Goal: Transaction & Acquisition: Purchase product/service

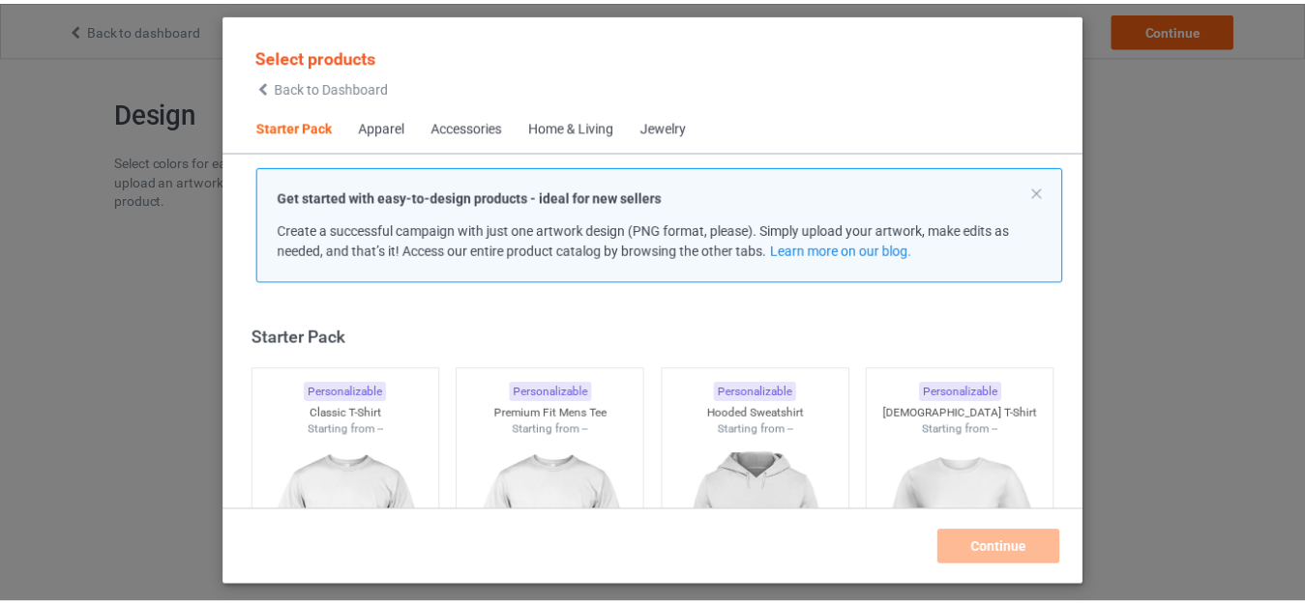
scroll to position [25, 0]
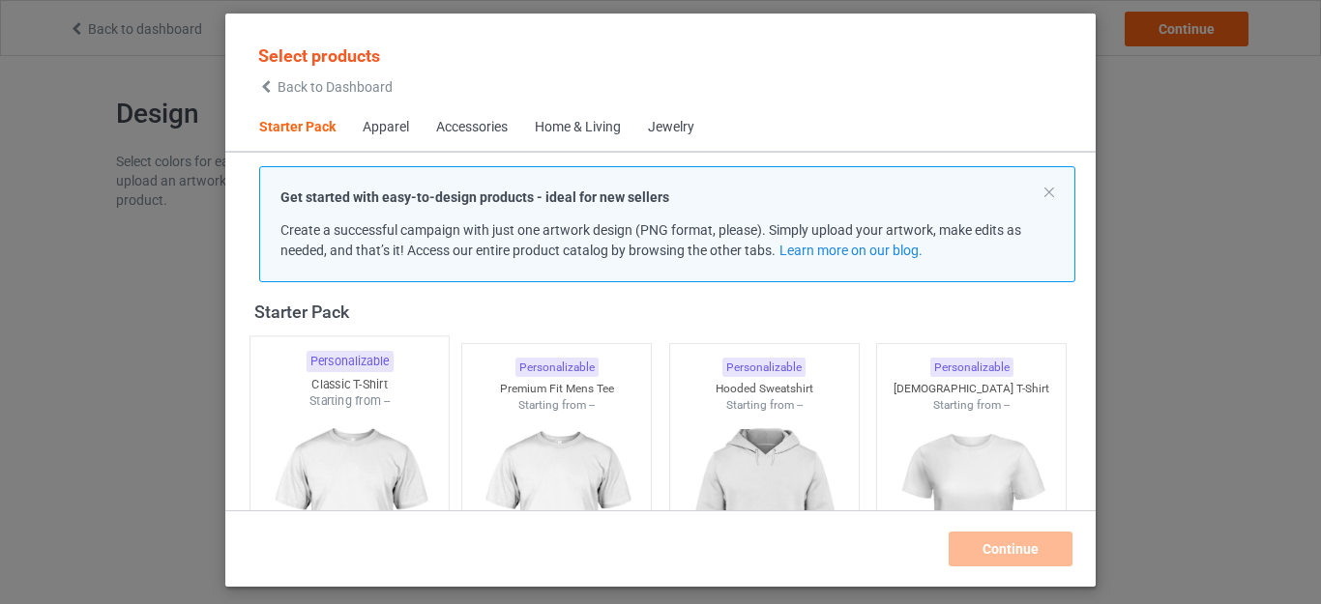
click at [342, 416] on img at bounding box center [349, 523] width 182 height 227
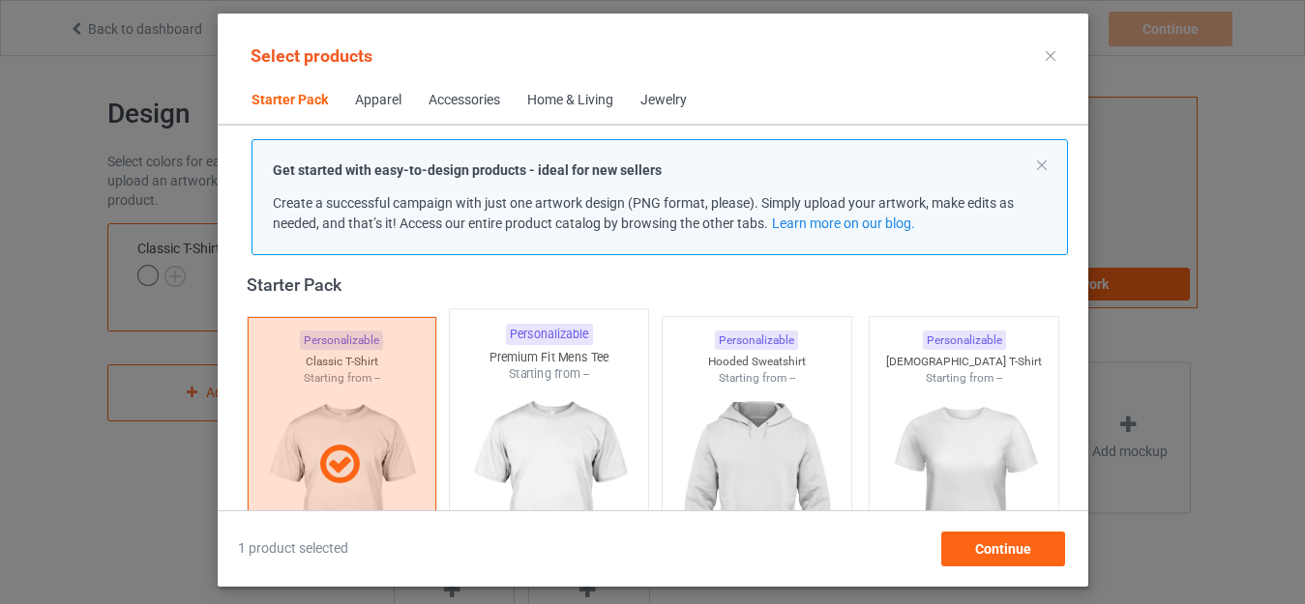
click at [557, 434] on img at bounding box center [548, 496] width 182 height 227
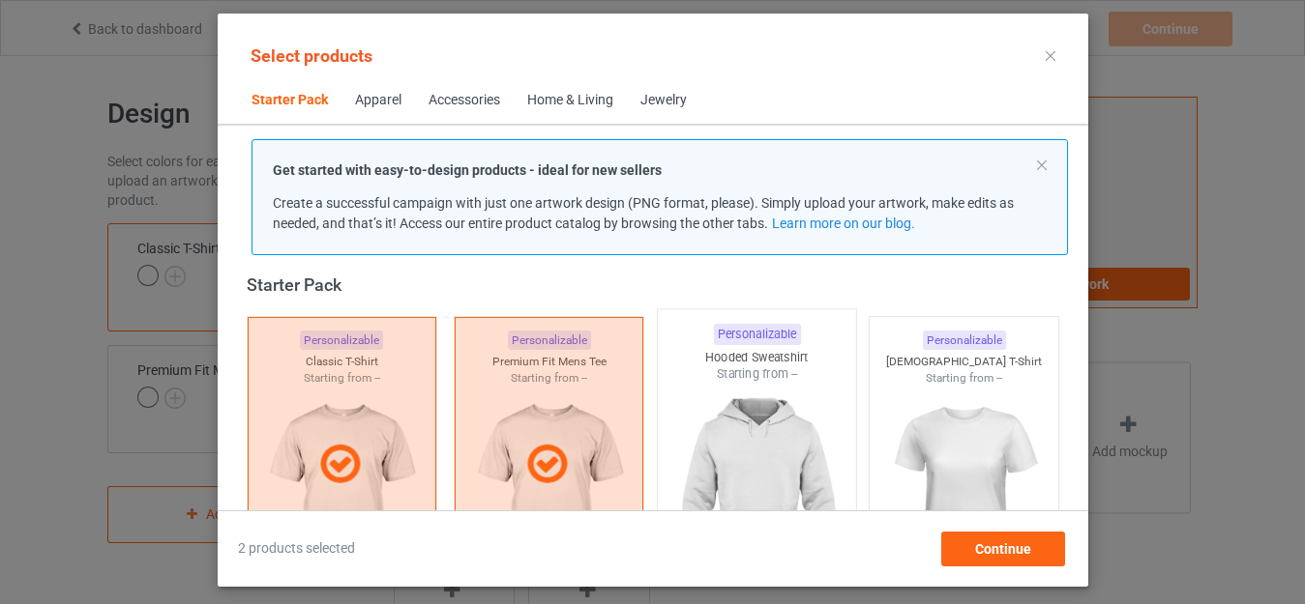
click at [765, 428] on img at bounding box center [756, 496] width 182 height 227
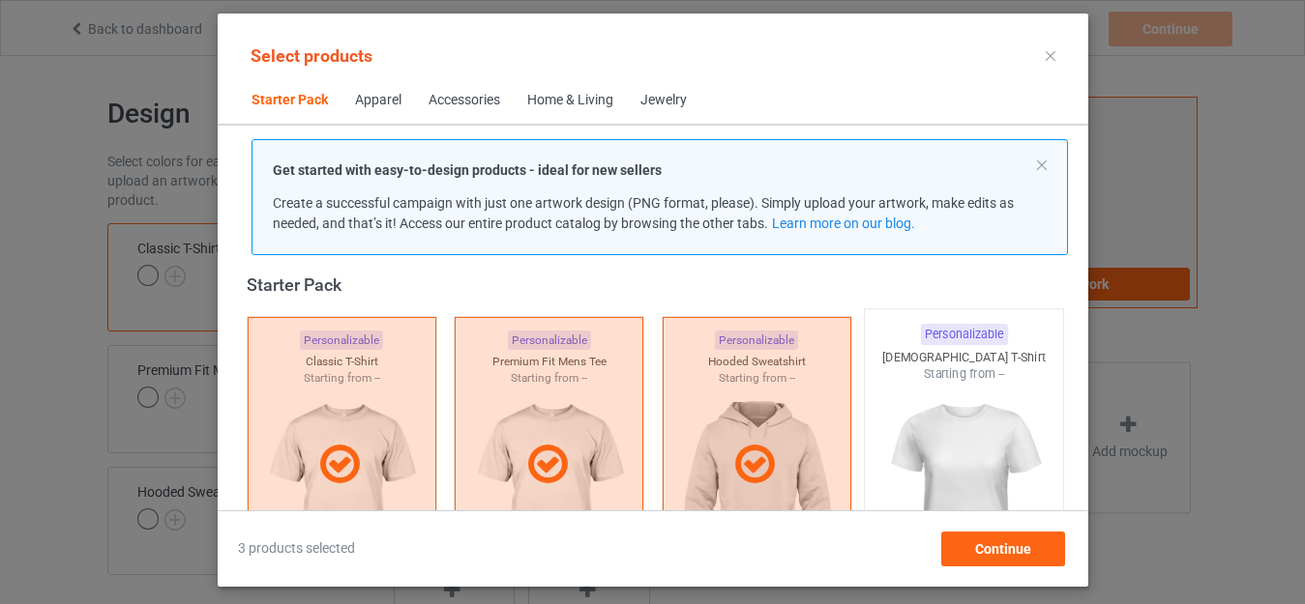
click at [953, 426] on img at bounding box center [963, 496] width 182 height 227
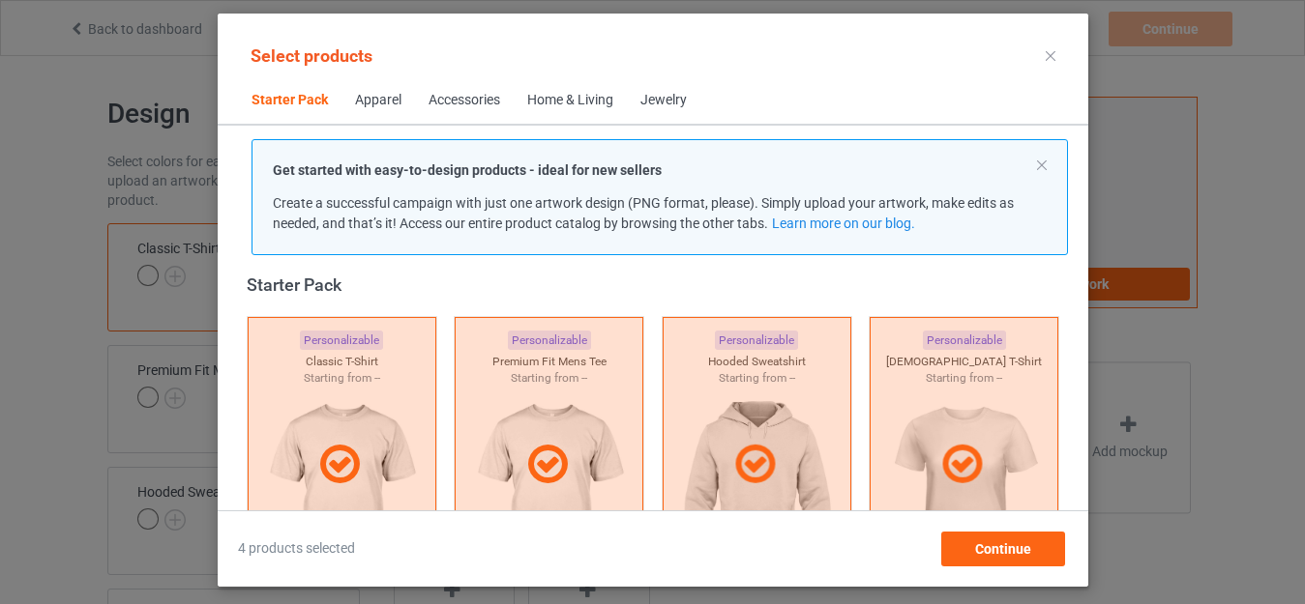
scroll to position [435, 0]
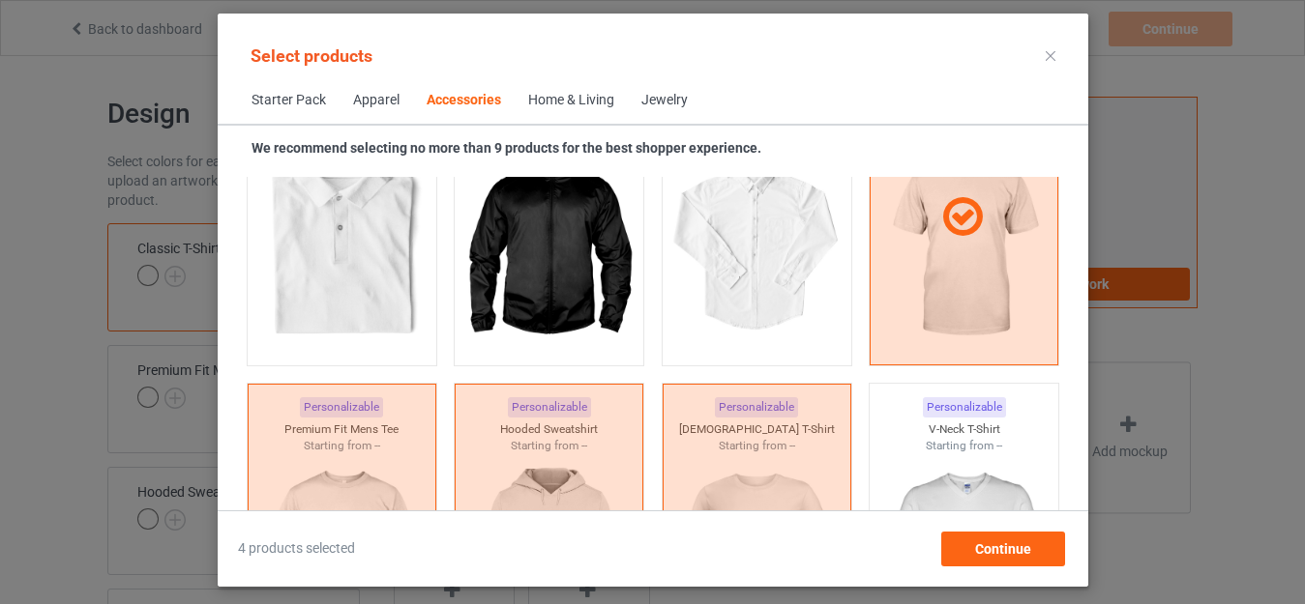
scroll to position [7719, 0]
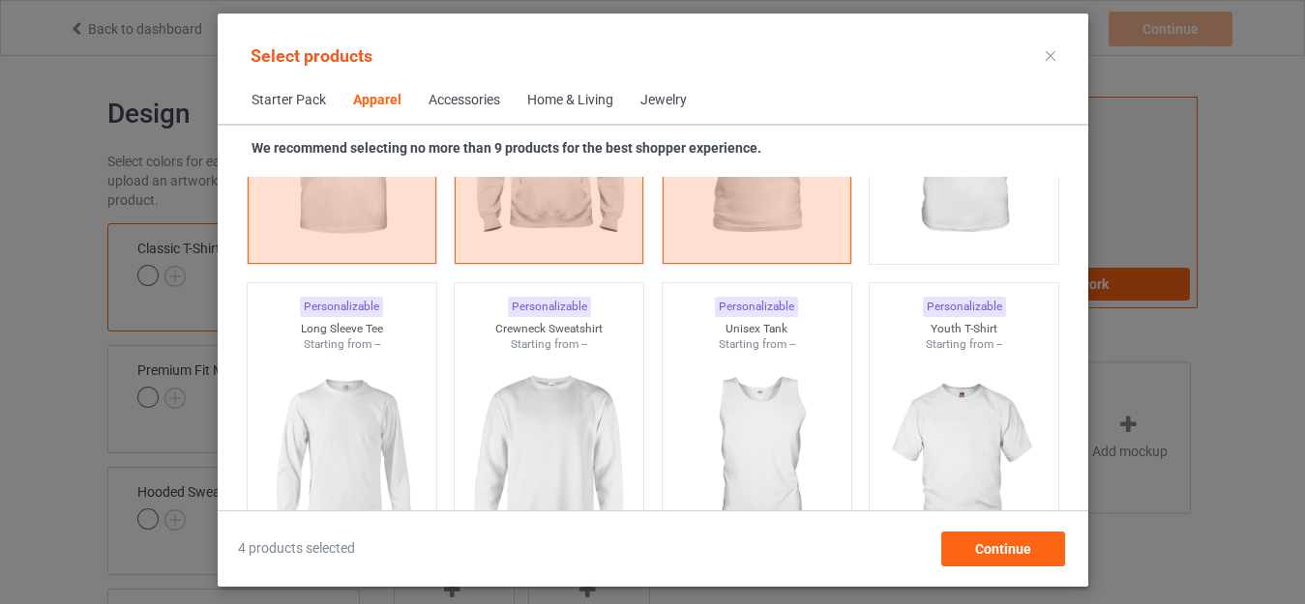
scroll to position [1358, 0]
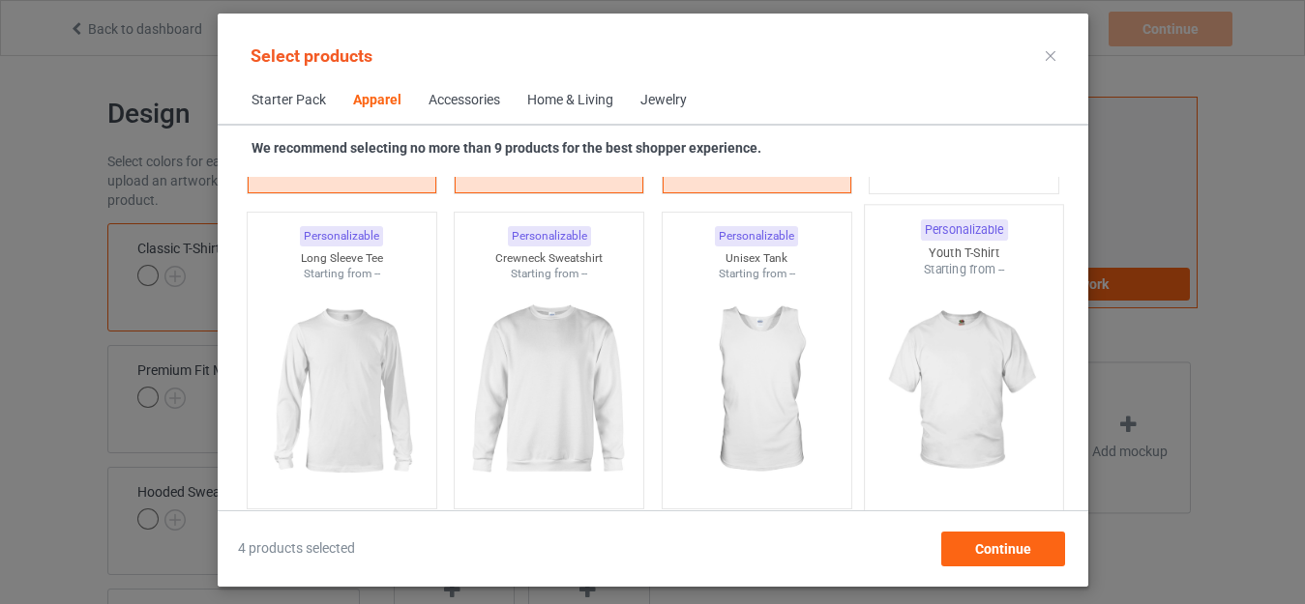
click at [926, 291] on img at bounding box center [963, 392] width 182 height 227
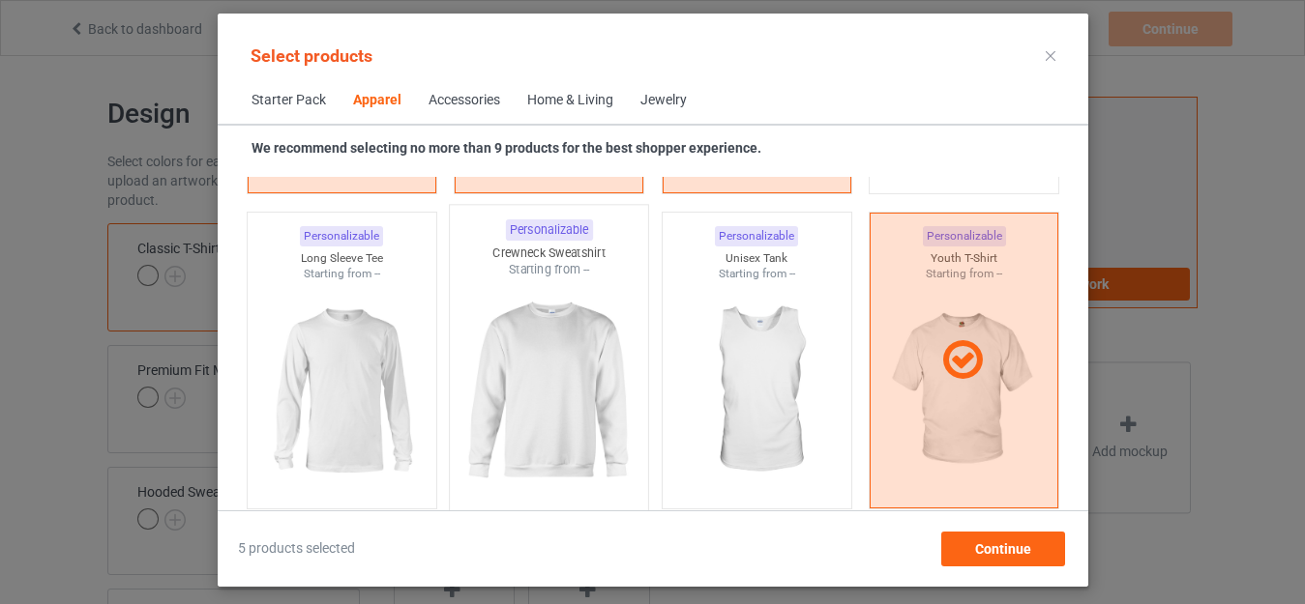
click at [507, 332] on img at bounding box center [548, 392] width 182 height 227
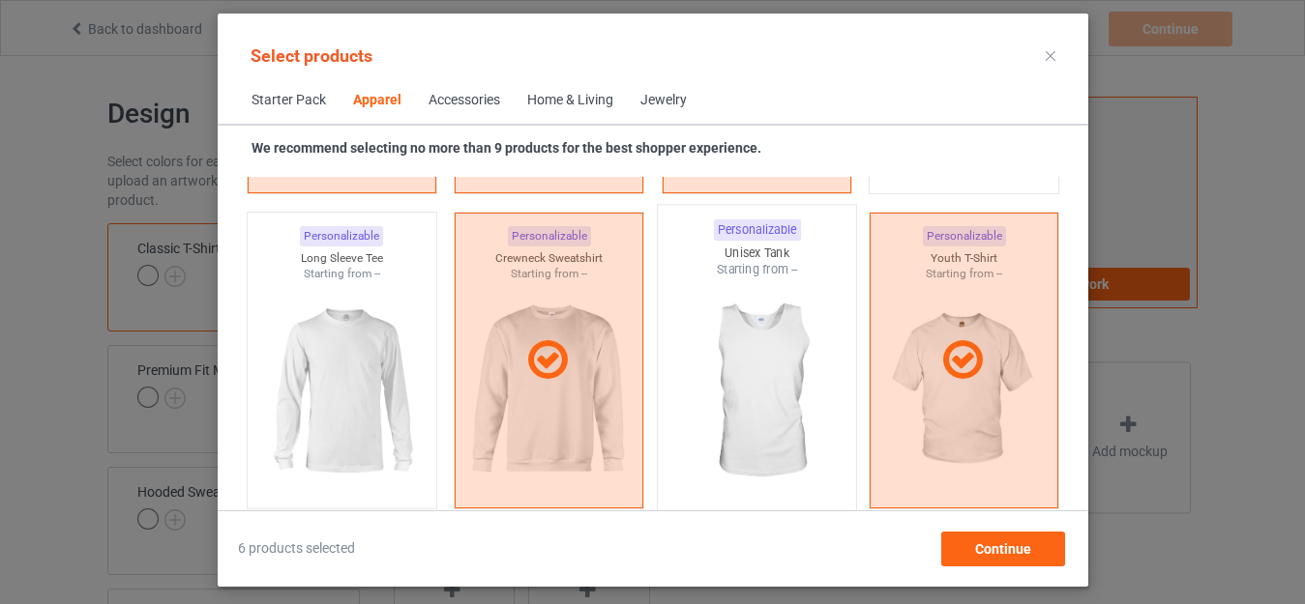
click at [709, 367] on img at bounding box center [756, 392] width 182 height 227
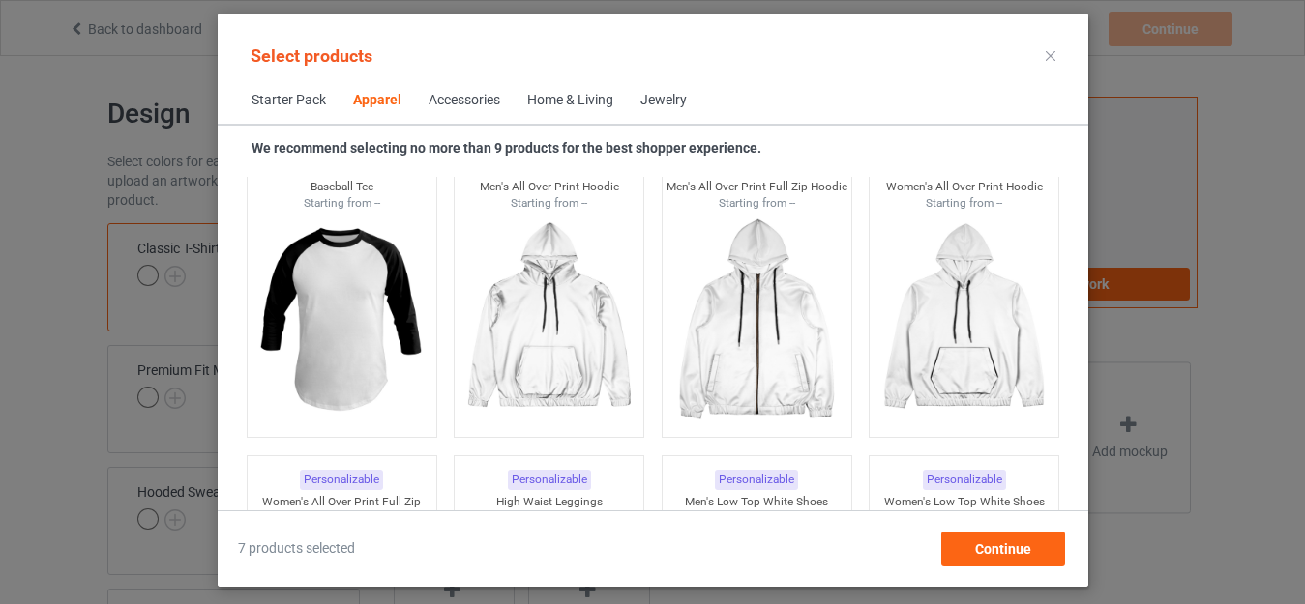
scroll to position [1745, 0]
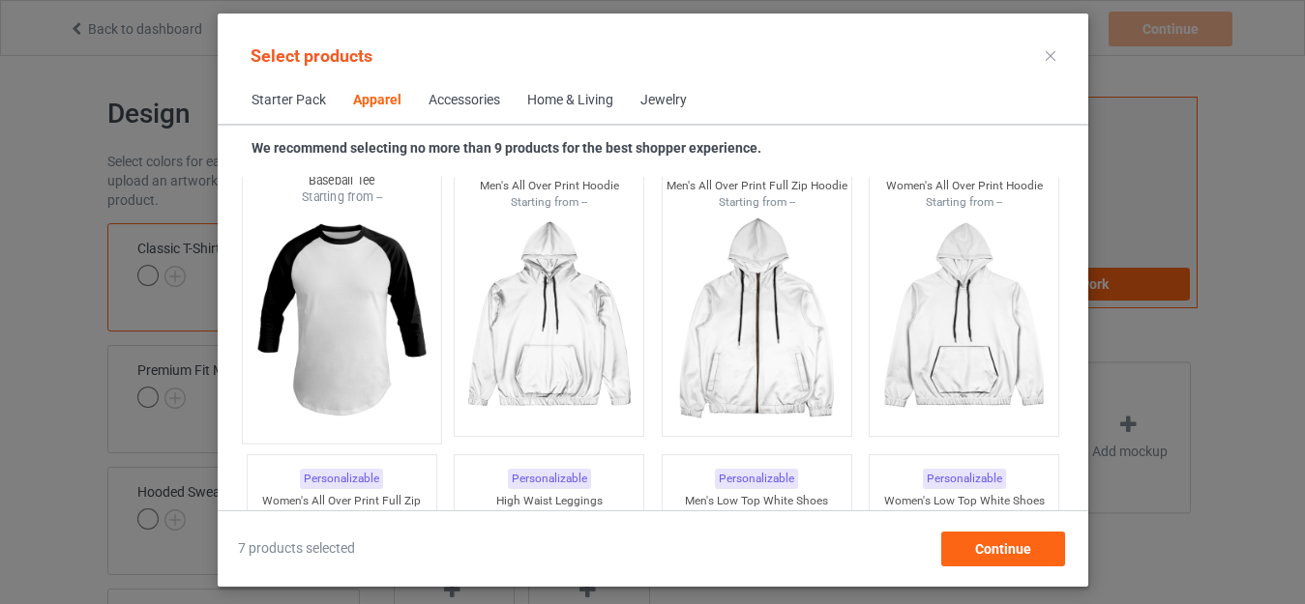
click at [259, 279] on img at bounding box center [341, 319] width 182 height 227
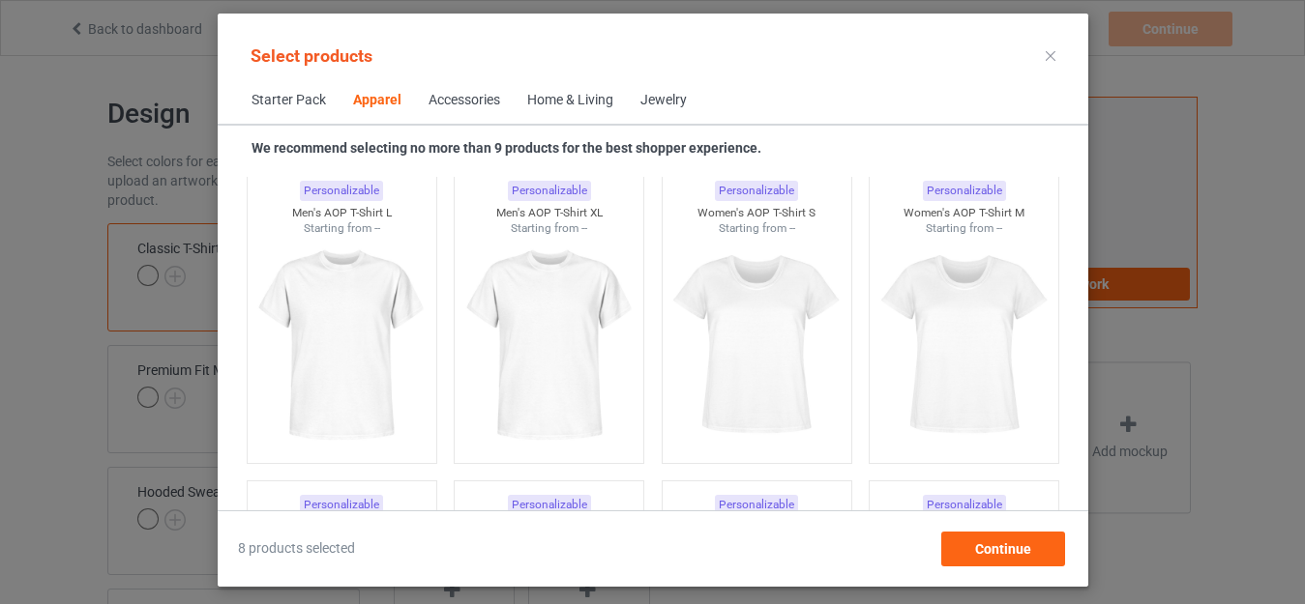
scroll to position [3330, 0]
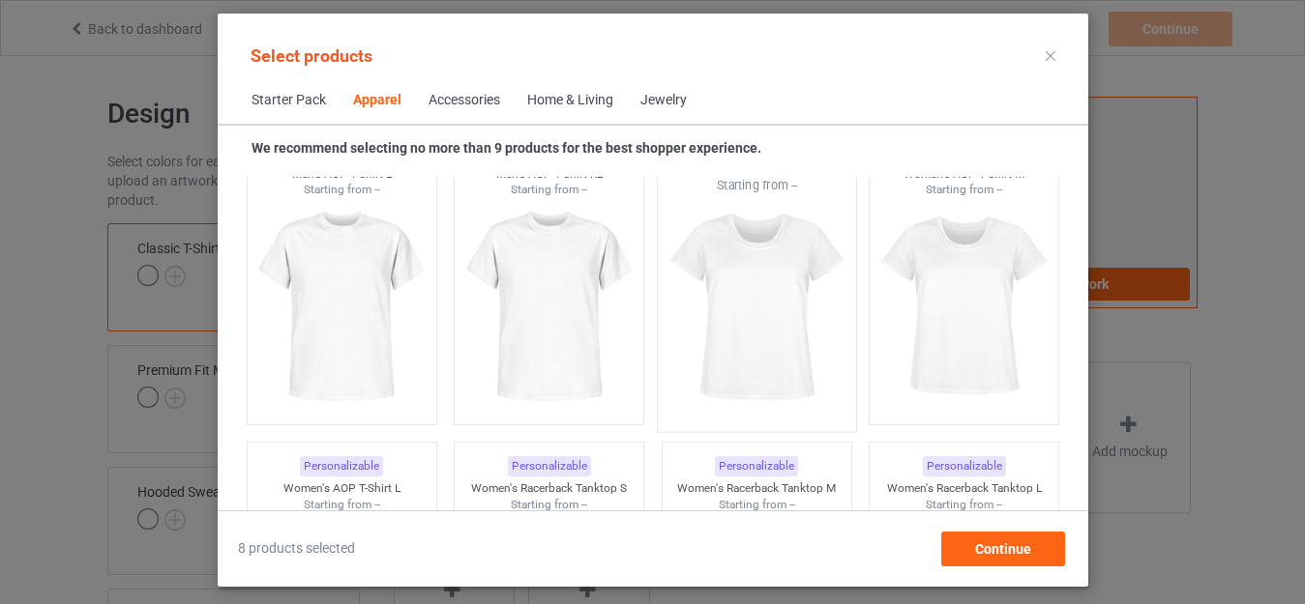
click at [789, 392] on img at bounding box center [756, 307] width 182 height 227
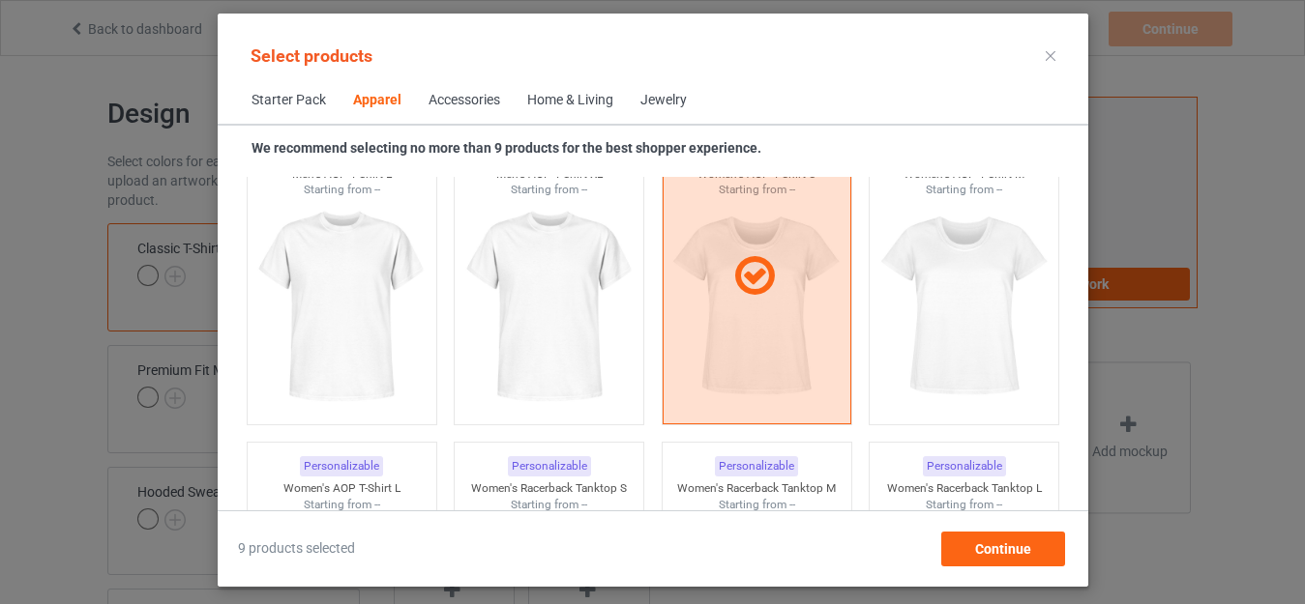
scroll to position [3292, 0]
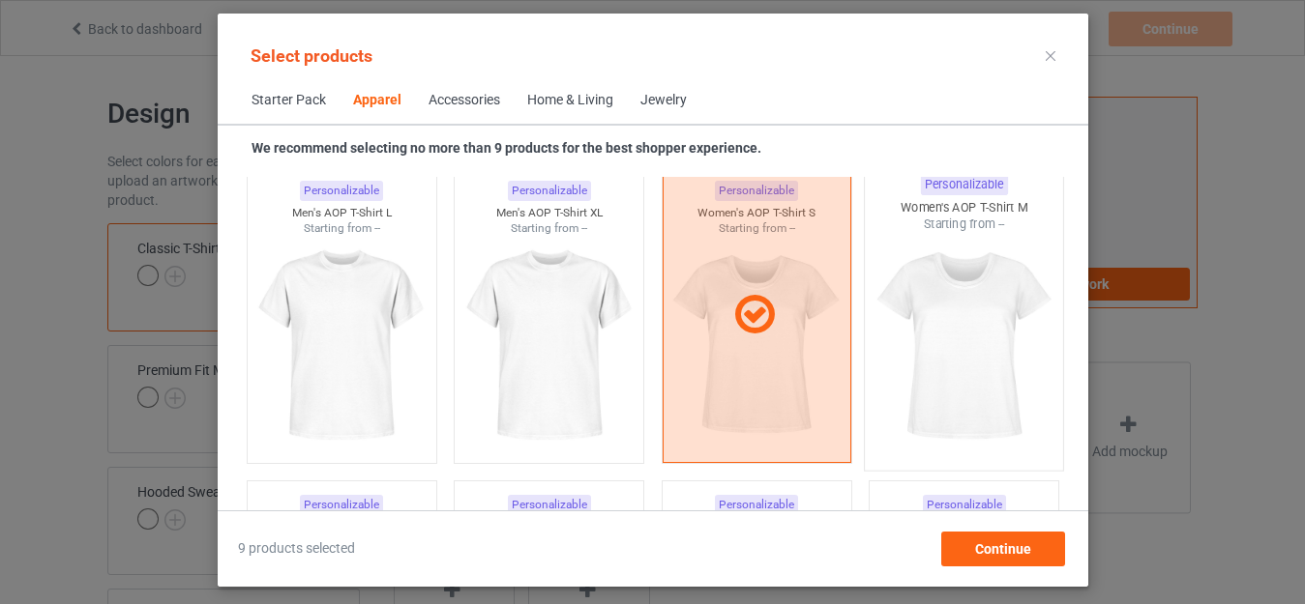
click at [971, 335] on div at bounding box center [964, 346] width 198 height 227
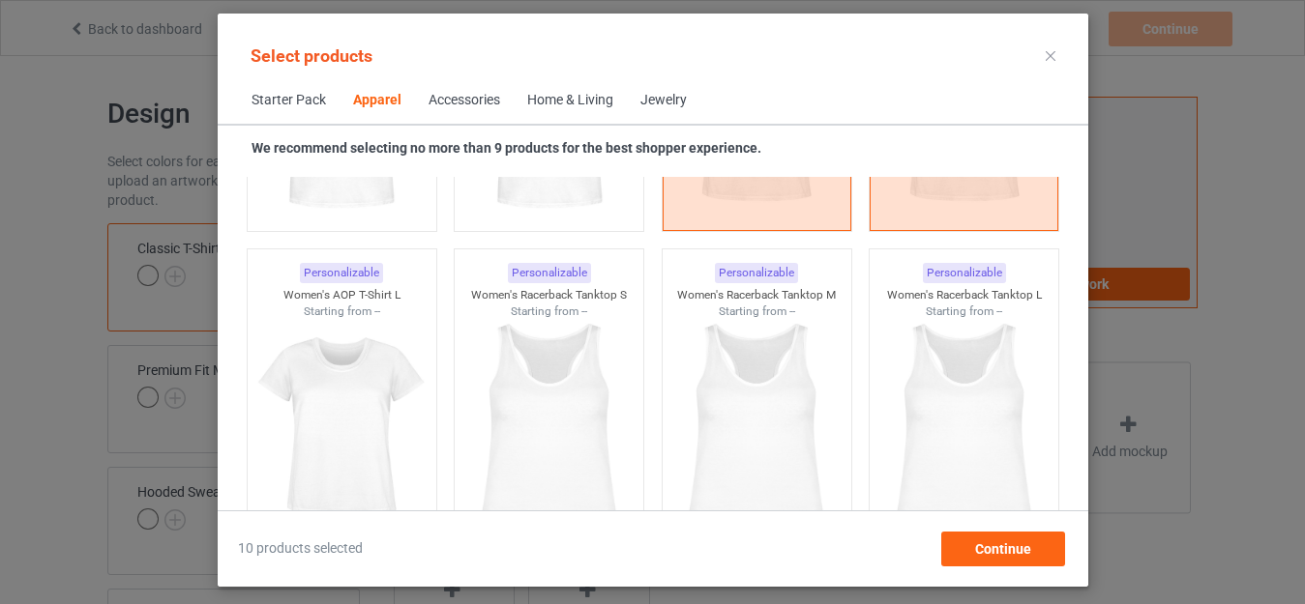
scroll to position [3563, 0]
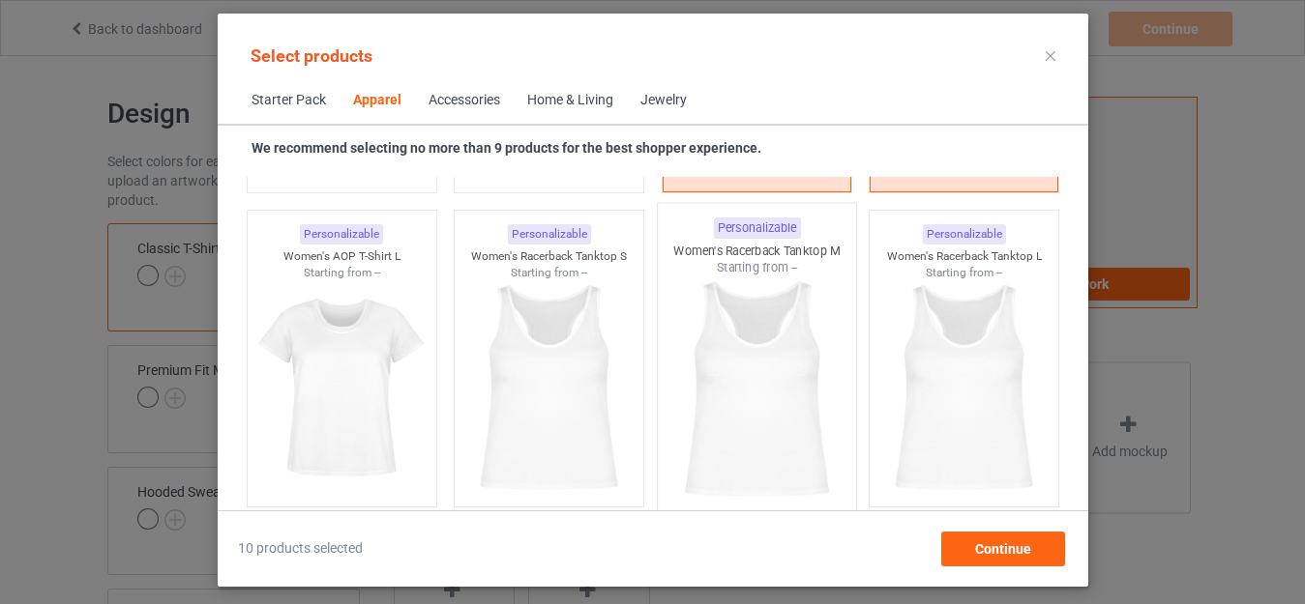
click at [755, 376] on img at bounding box center [756, 390] width 182 height 227
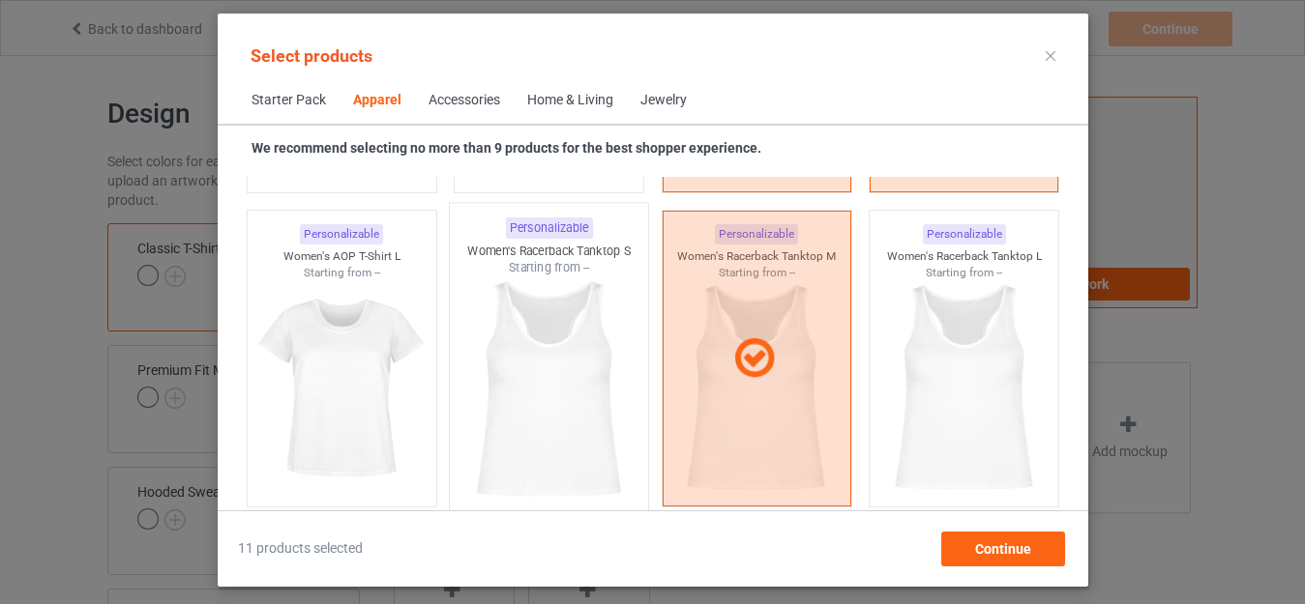
click at [575, 362] on img at bounding box center [548, 390] width 182 height 227
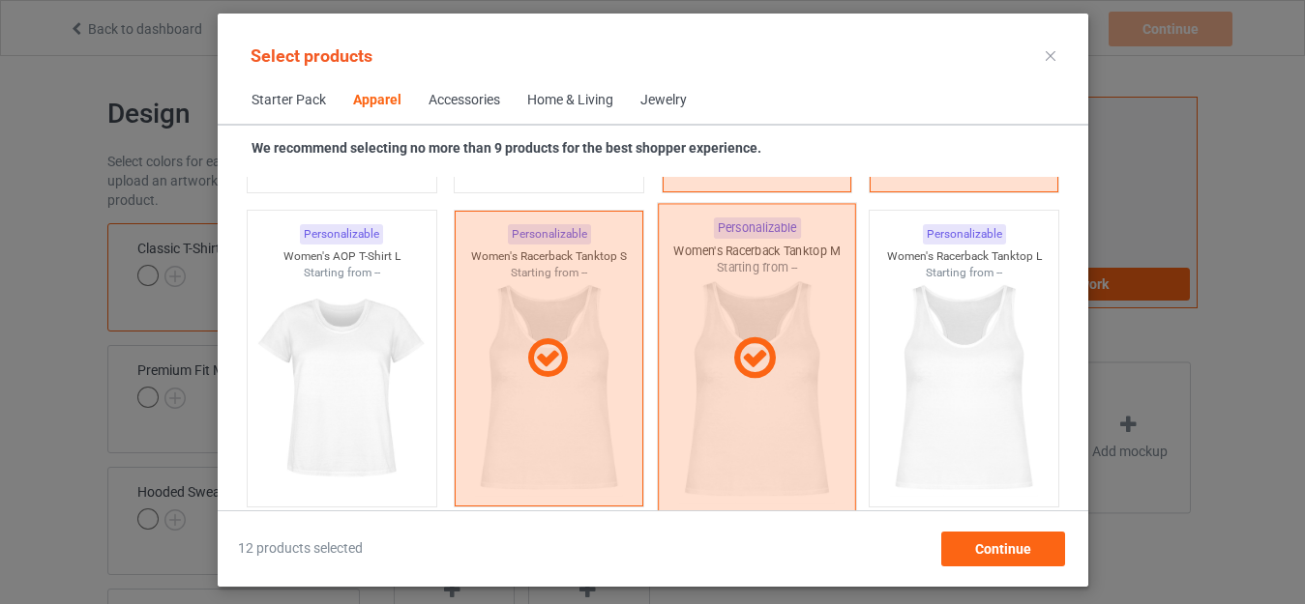
click at [725, 357] on icon at bounding box center [753, 359] width 57 height 48
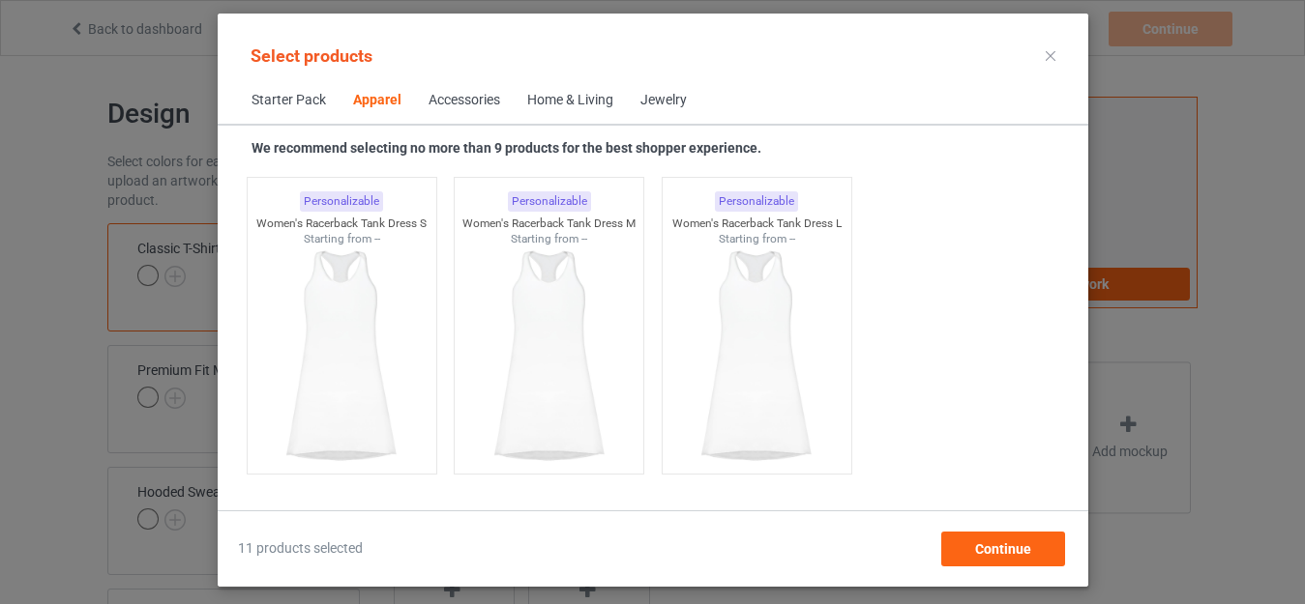
scroll to position [3949, 0]
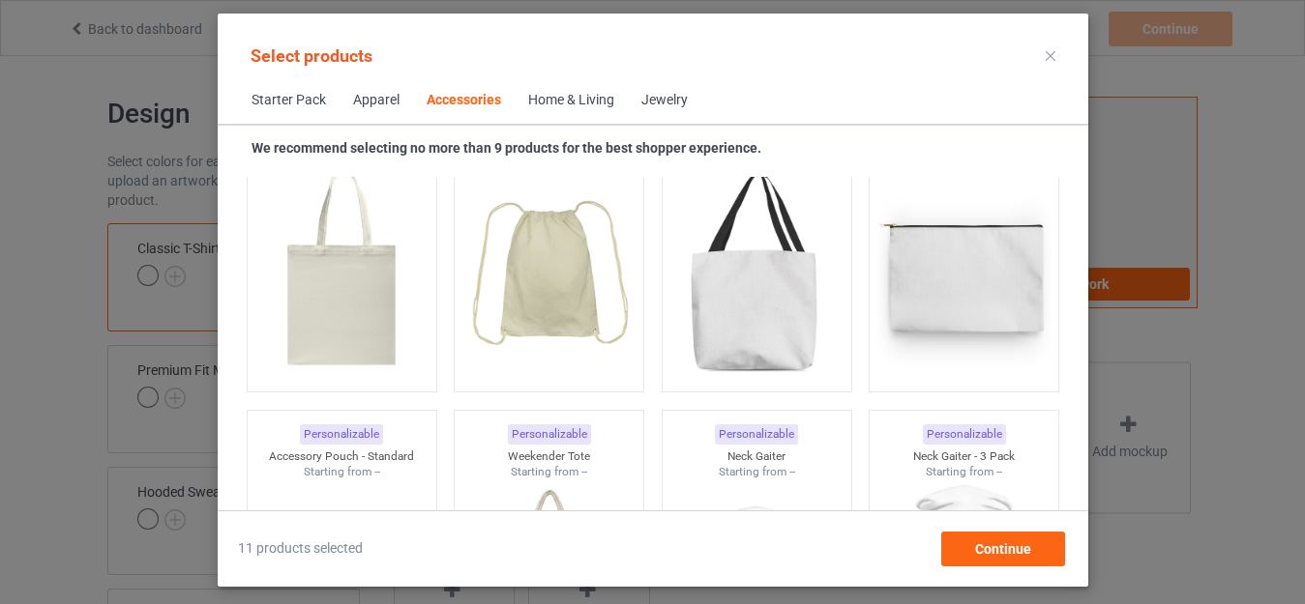
scroll to position [5961, 0]
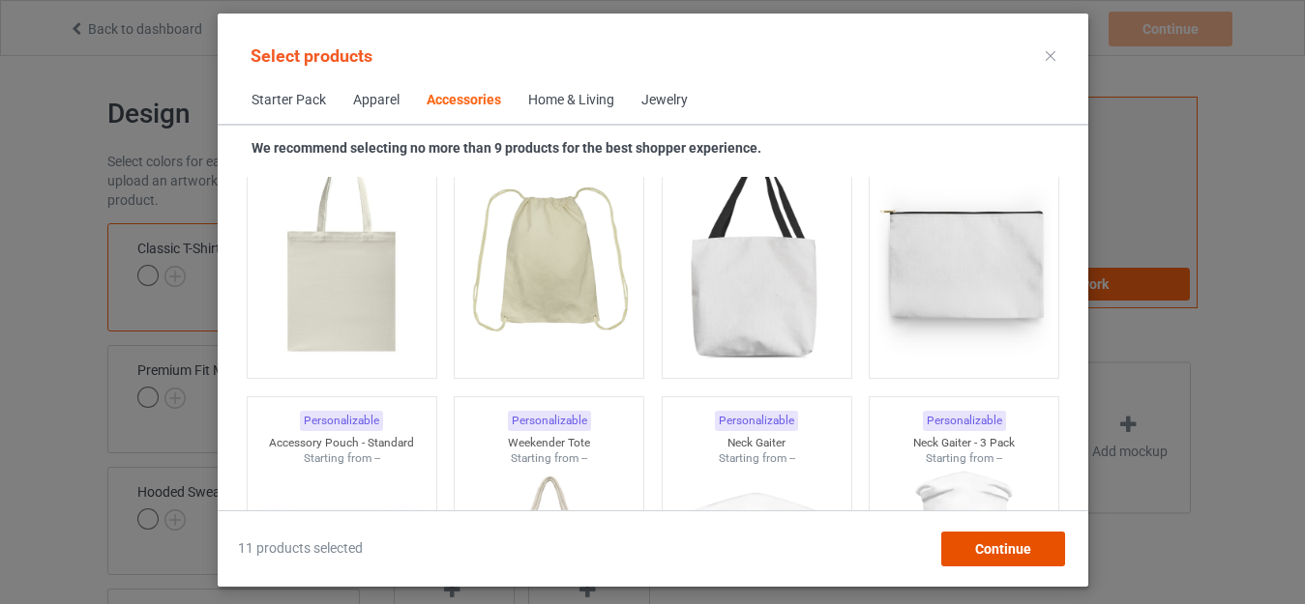
click at [1031, 555] on div "Continue" at bounding box center [1002, 549] width 124 height 35
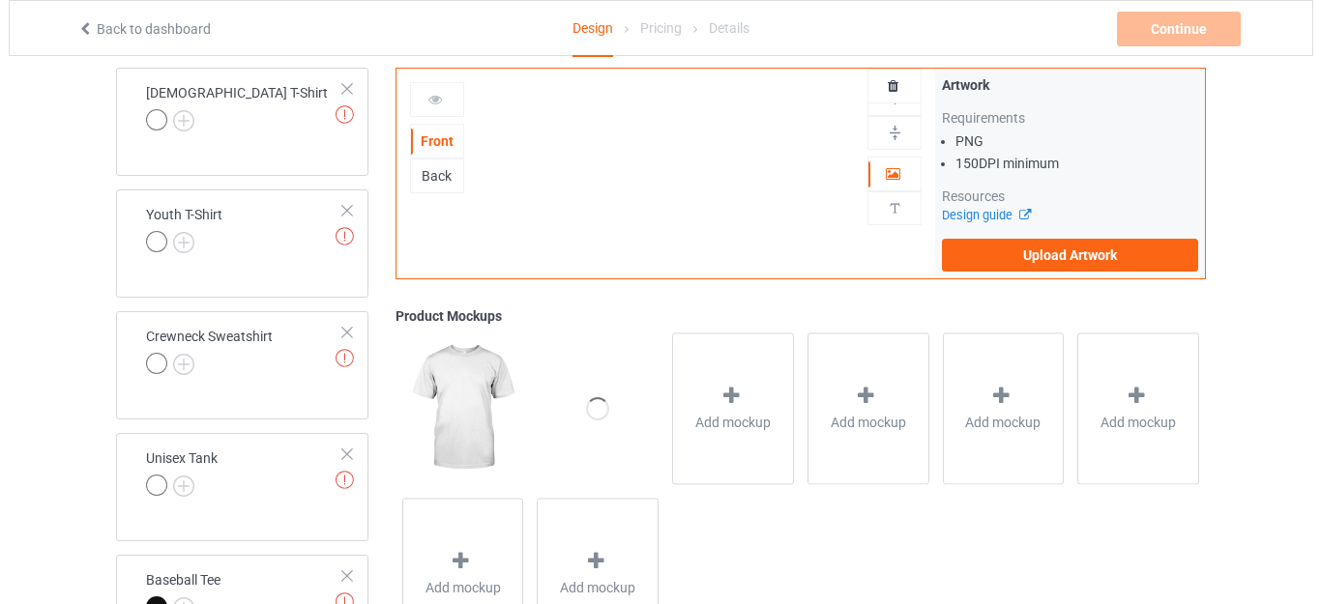
scroll to position [518, 0]
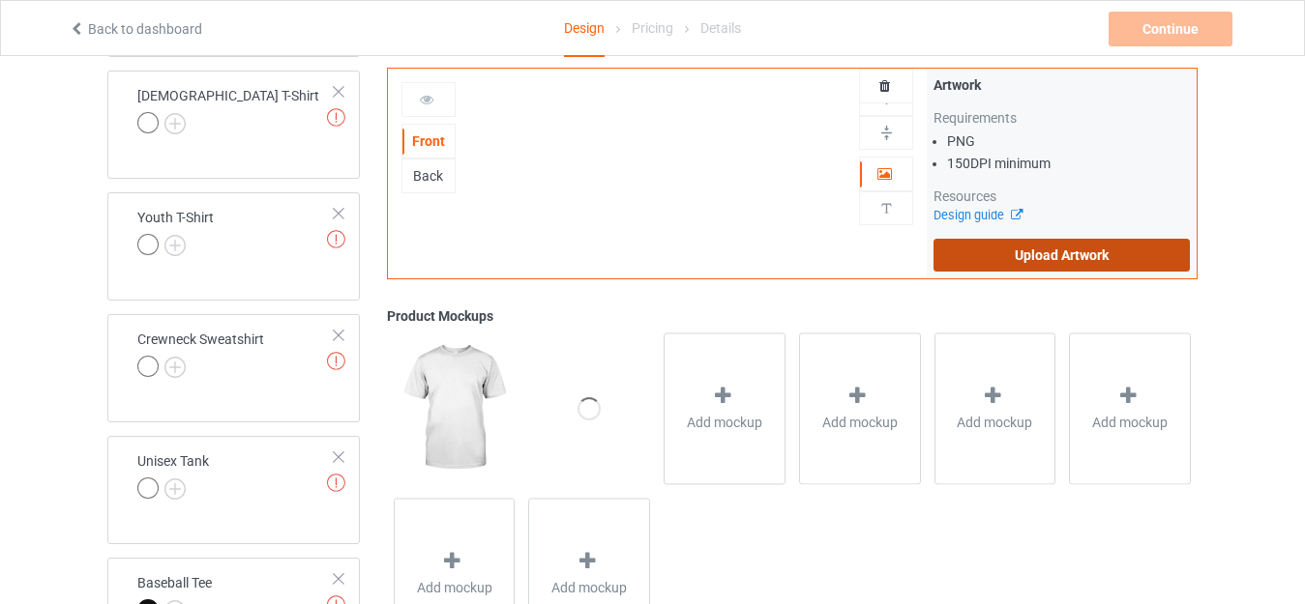
click at [1132, 265] on label "Upload Artwork" at bounding box center [1061, 255] width 256 height 33
click at [0, 0] on input "Upload Artwork" at bounding box center [0, 0] width 0 height 0
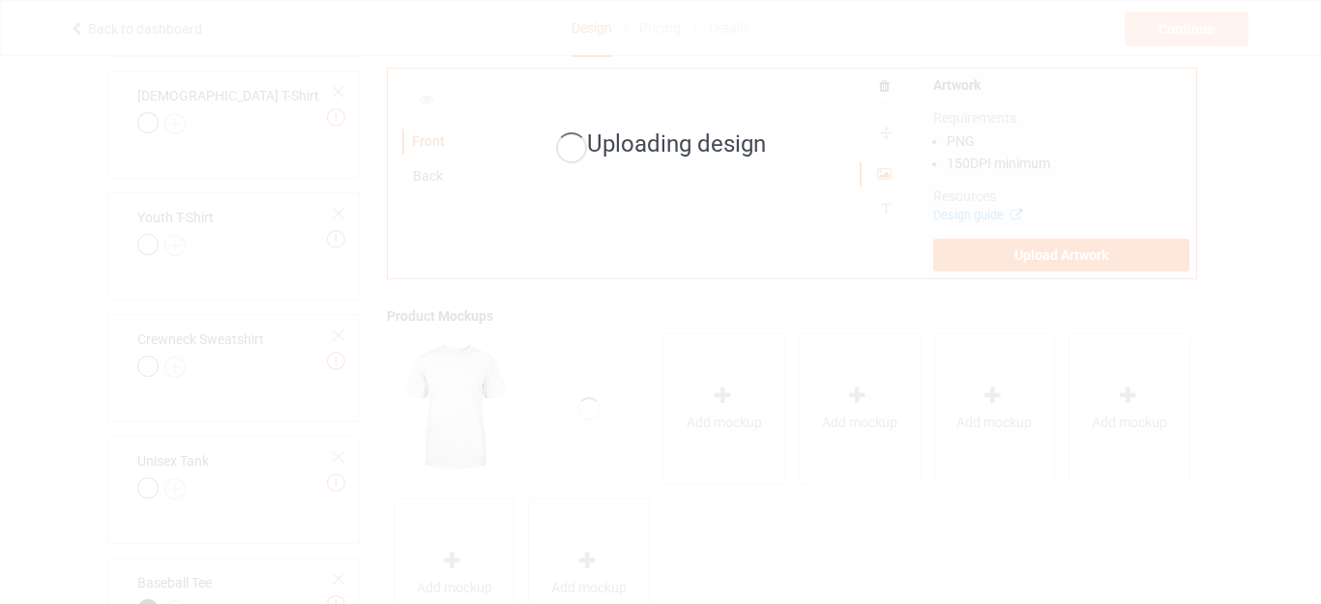
drag, startPoint x: 1320, startPoint y: 105, endPoint x: 1309, endPoint y: 37, distance: 69.5
click at [1309, 37] on div "Uploading design" at bounding box center [660, 302] width 1321 height 604
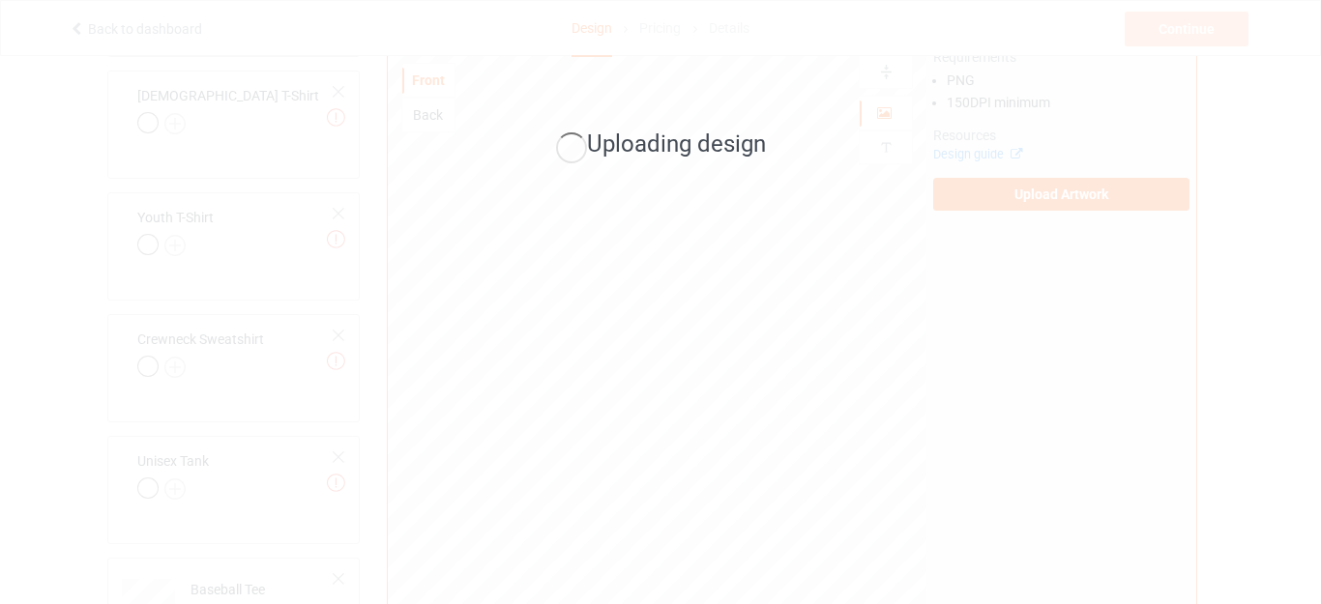
click at [881, 147] on div "Uploading design" at bounding box center [661, 146] width 504 height 35
click at [807, 179] on div "Uploading design" at bounding box center [661, 145] width 544 height 75
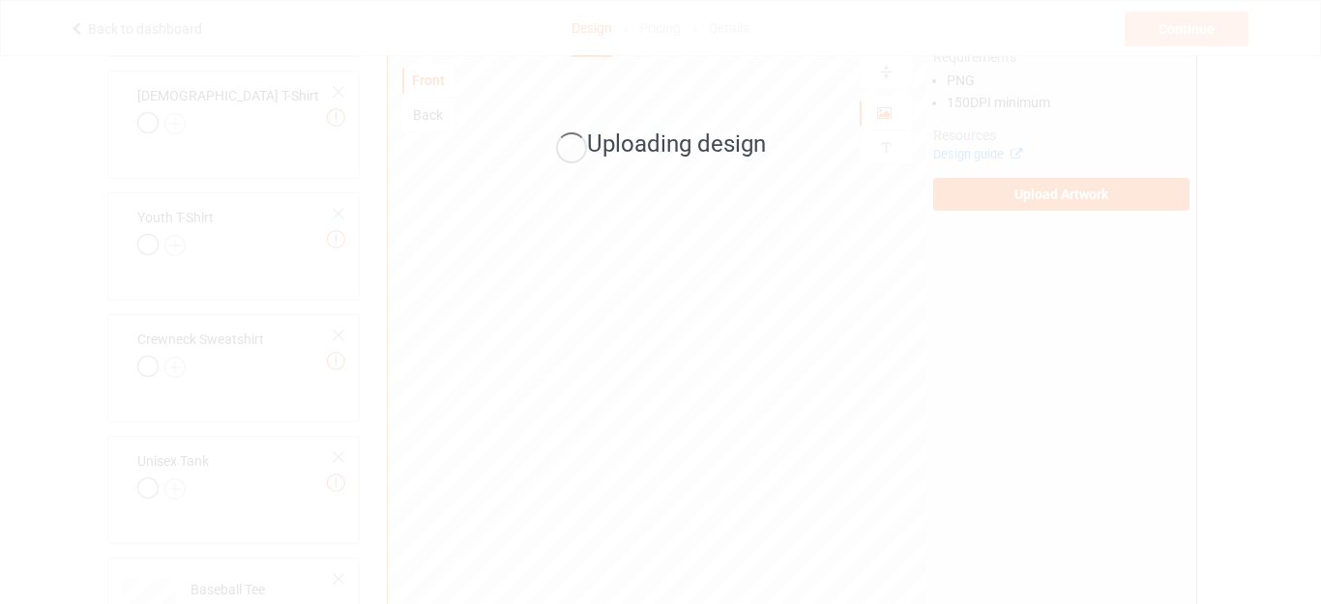
drag, startPoint x: 1320, startPoint y: 164, endPoint x: 1047, endPoint y: 238, distance: 282.4
click at [1047, 238] on div "Uploading design" at bounding box center [660, 302] width 1321 height 604
